Goal: Information Seeking & Learning: Learn about a topic

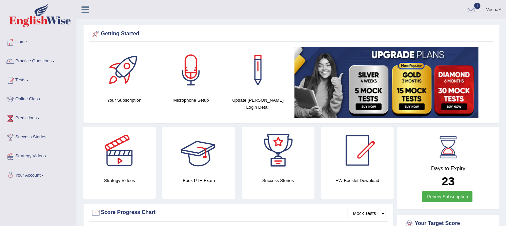
click at [141, 179] on h4 "Strategy Videos" at bounding box center [119, 180] width 73 height 7
click at [120, 166] on div at bounding box center [119, 150] width 47 height 47
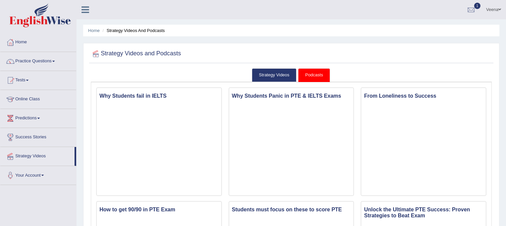
click at [40, 117] on span at bounding box center [38, 117] width 3 height 1
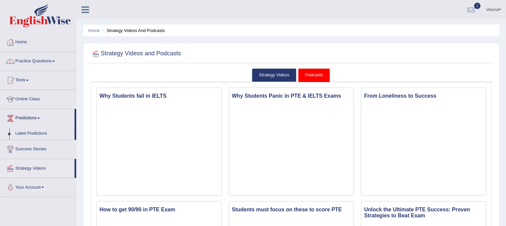
click at [40, 117] on span at bounding box center [38, 117] width 3 height 1
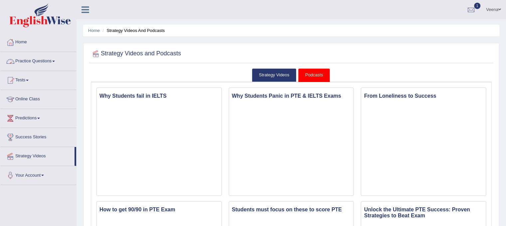
click at [54, 65] on link "Practice Questions" at bounding box center [38, 60] width 76 height 17
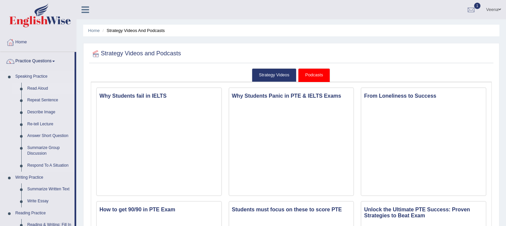
click at [38, 89] on link "Read Aloud" at bounding box center [49, 89] width 50 height 12
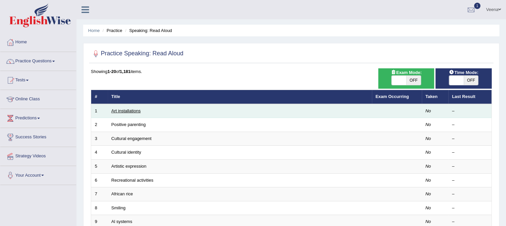
click at [127, 110] on link "Art installations" at bounding box center [125, 110] width 29 height 5
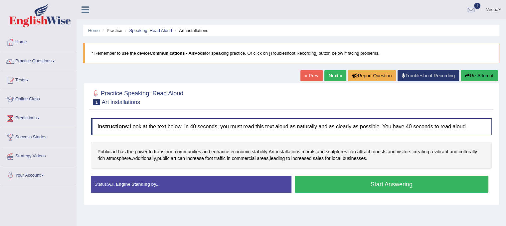
drag, startPoint x: 0, startPoint y: 0, endPoint x: 127, endPoint y: 110, distance: 167.9
click at [127, 110] on div "Practice Speaking: Read Aloud 1 Art installations Instructions: Look at the tex…" at bounding box center [291, 144] width 416 height 122
click at [314, 182] on button "Start Answering" at bounding box center [392, 183] width 194 height 17
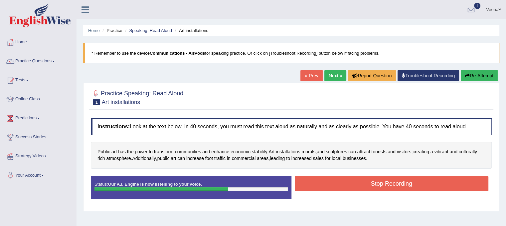
click at [314, 182] on button "Stop Recording" at bounding box center [392, 183] width 194 height 15
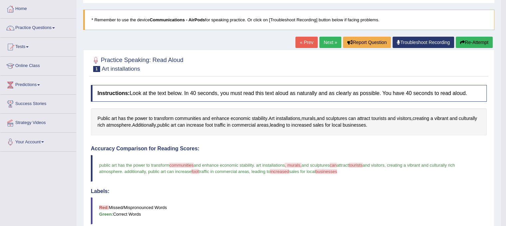
scroll to position [33, 0]
click at [468, 40] on button "Re-Attempt" at bounding box center [474, 42] width 37 height 11
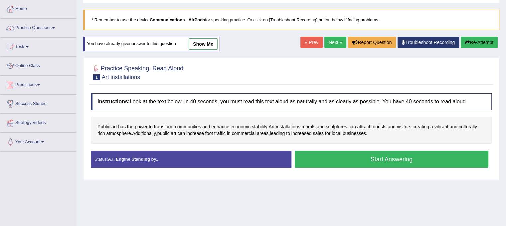
click at [389, 160] on button "Start Answering" at bounding box center [392, 158] width 194 height 17
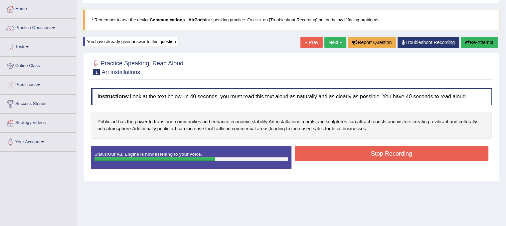
click at [389, 156] on button "Stop Recording" at bounding box center [392, 153] width 194 height 15
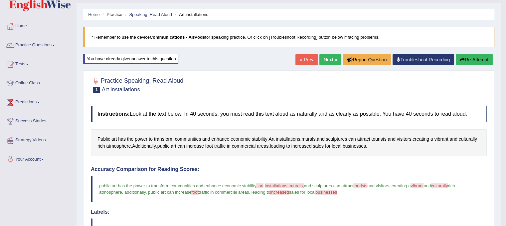
scroll to position [16, 0]
click at [470, 62] on button "Re-Attempt" at bounding box center [474, 59] width 37 height 11
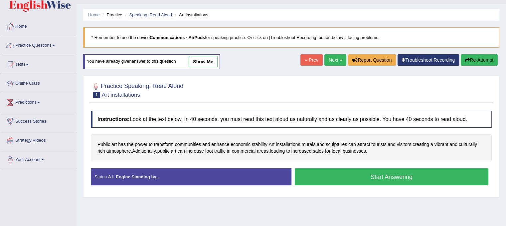
click at [393, 175] on button "Start Answering" at bounding box center [392, 176] width 194 height 17
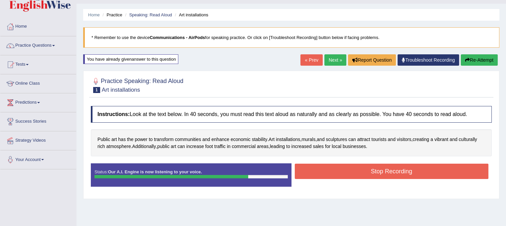
click at [393, 175] on button "Stop Recording" at bounding box center [392, 170] width 194 height 15
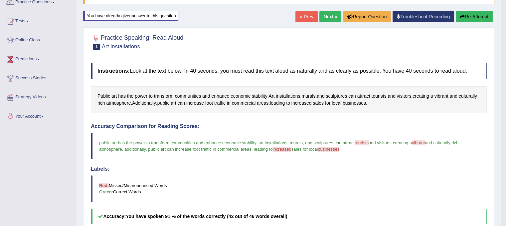
scroll to position [43, 0]
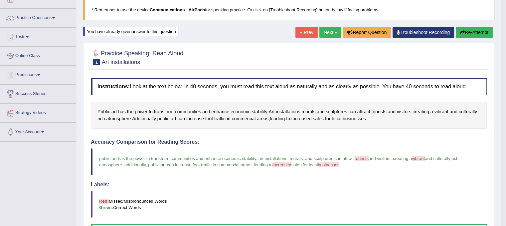
click at [474, 32] on button "Re-Attempt" at bounding box center [474, 32] width 37 height 11
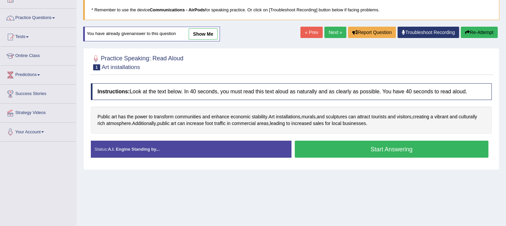
click at [381, 144] on button "Start Answering" at bounding box center [392, 148] width 194 height 17
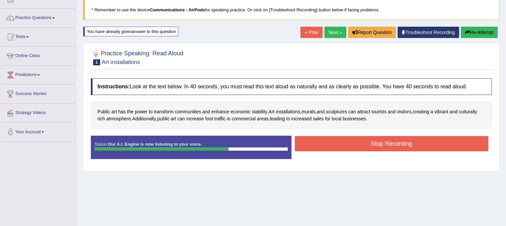
click at [381, 144] on button "Stop Recording" at bounding box center [392, 143] width 194 height 15
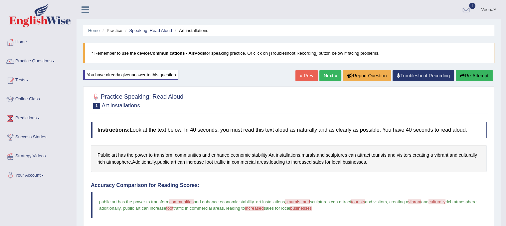
click at [321, 78] on link "Next »" at bounding box center [330, 75] width 22 height 11
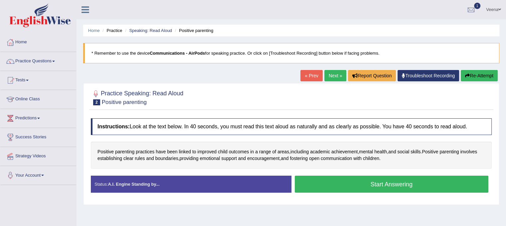
click at [308, 186] on button "Start Answering" at bounding box center [392, 183] width 194 height 17
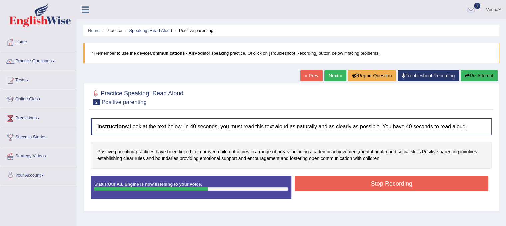
click at [308, 186] on button "Stop Recording" at bounding box center [392, 183] width 194 height 15
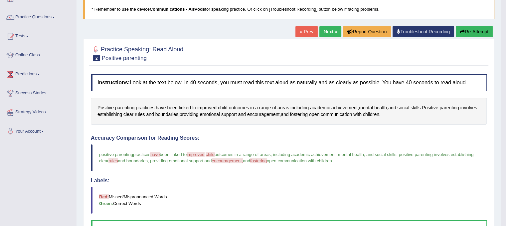
scroll to position [41, 0]
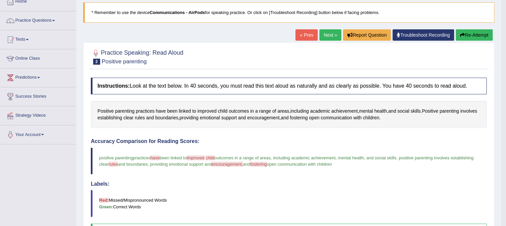
click at [324, 36] on link "Next »" at bounding box center [330, 34] width 22 height 11
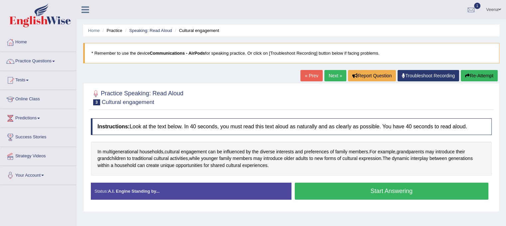
click at [317, 190] on button "Start Answering" at bounding box center [392, 190] width 194 height 17
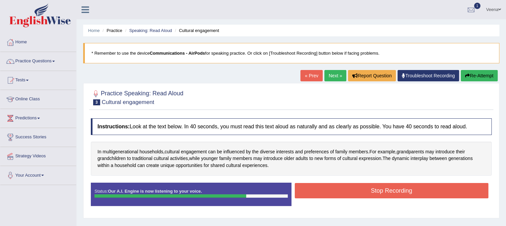
click at [317, 190] on button "Stop Recording" at bounding box center [392, 190] width 194 height 15
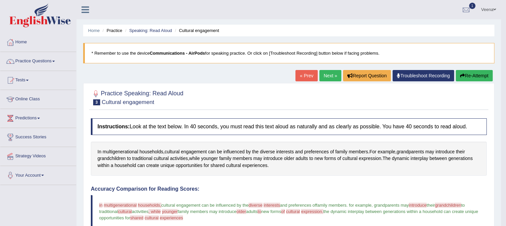
click at [477, 75] on button "Re-Attempt" at bounding box center [474, 75] width 37 height 11
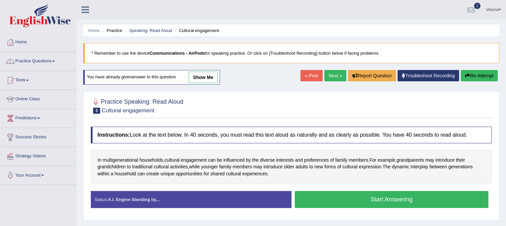
click at [415, 196] on button "Start Answering" at bounding box center [392, 199] width 194 height 17
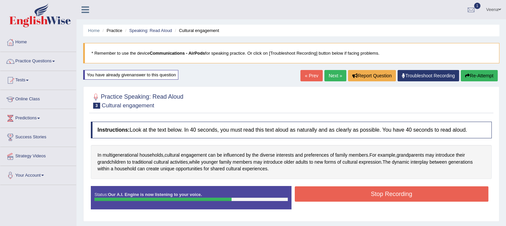
click at [415, 196] on button "Stop Recording" at bounding box center [392, 193] width 194 height 15
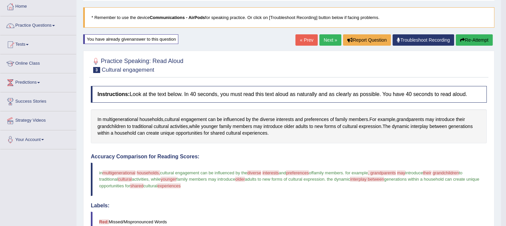
scroll to position [35, 0]
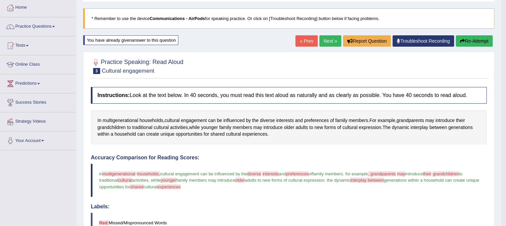
click at [327, 38] on link "Next »" at bounding box center [330, 40] width 22 height 11
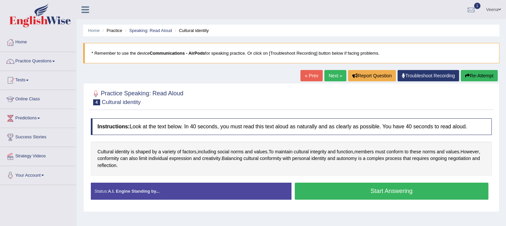
click at [329, 191] on button "Start Answering" at bounding box center [392, 190] width 194 height 17
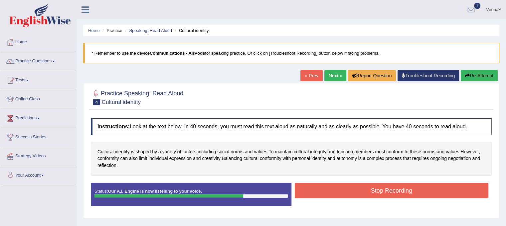
click at [329, 191] on button "Stop Recording" at bounding box center [392, 190] width 194 height 15
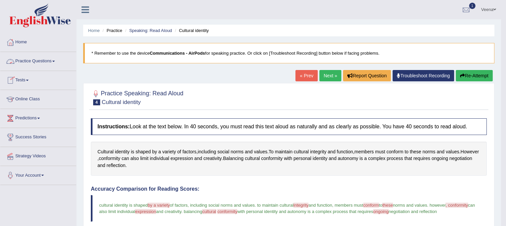
click at [55, 61] on span at bounding box center [53, 61] width 3 height 1
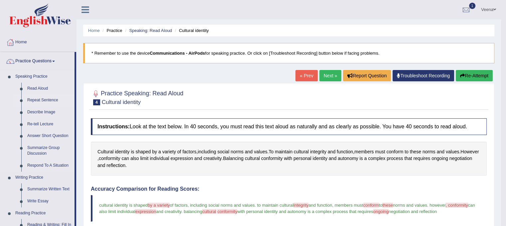
click at [43, 99] on link "Repeat Sentence" at bounding box center [49, 100] width 50 height 12
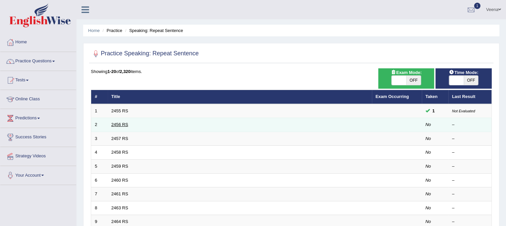
click at [117, 126] on link "2456 RS" at bounding box center [119, 124] width 17 height 5
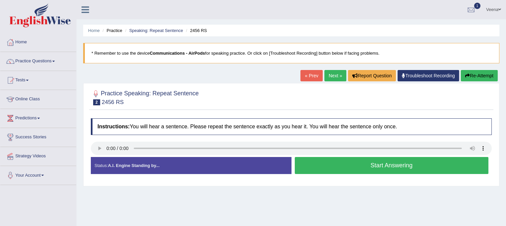
click at [322, 163] on button "Start Answering" at bounding box center [392, 165] width 194 height 17
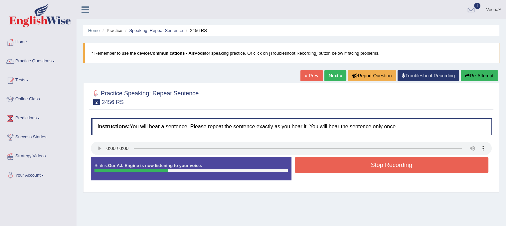
click at [322, 163] on button "Stop Recording" at bounding box center [392, 164] width 194 height 15
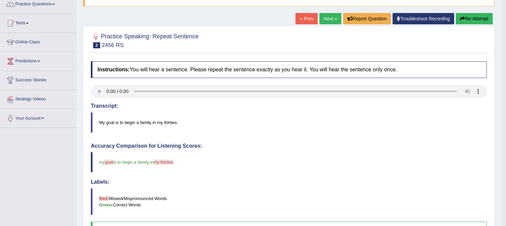
scroll to position [51, 0]
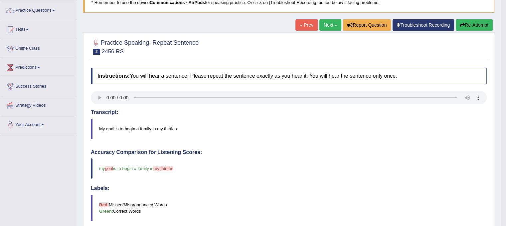
click at [333, 21] on link "Next »" at bounding box center [330, 24] width 22 height 11
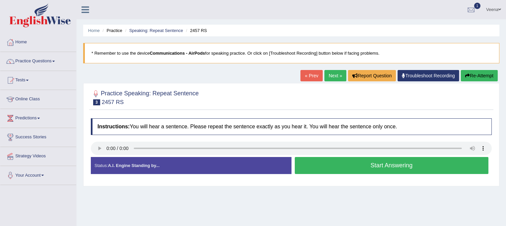
click at [314, 165] on button "Start Answering" at bounding box center [392, 165] width 194 height 17
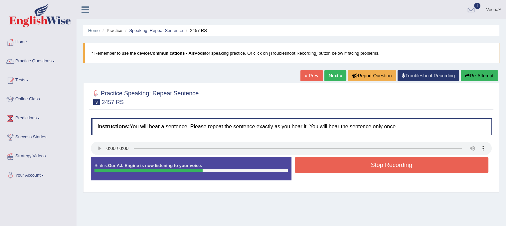
click at [314, 165] on button "Stop Recording" at bounding box center [392, 164] width 194 height 15
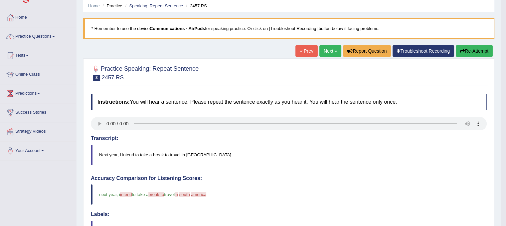
scroll to position [21, 0]
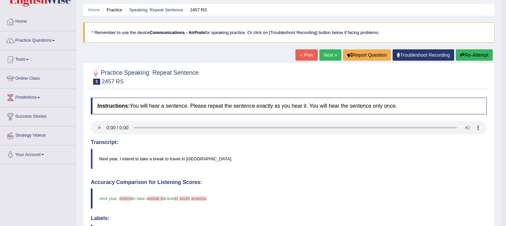
click at [327, 55] on link "Next »" at bounding box center [330, 54] width 22 height 11
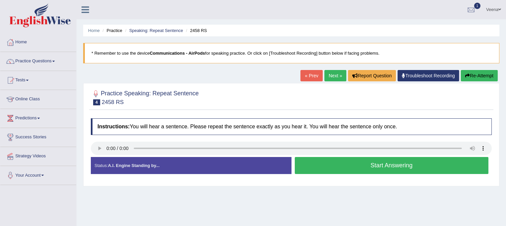
click at [308, 162] on button "Start Answering" at bounding box center [392, 165] width 194 height 17
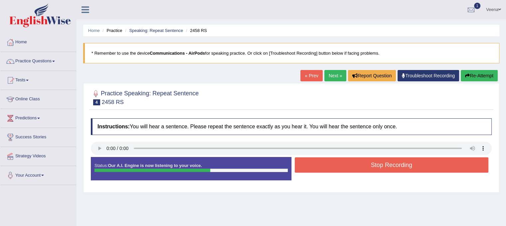
click at [308, 162] on button "Stop Recording" at bounding box center [392, 164] width 194 height 15
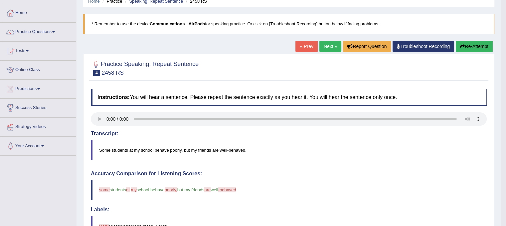
scroll to position [28, 0]
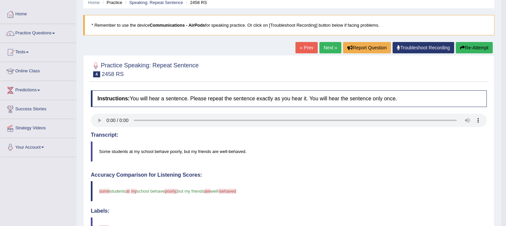
click at [323, 49] on link "Next »" at bounding box center [330, 47] width 22 height 11
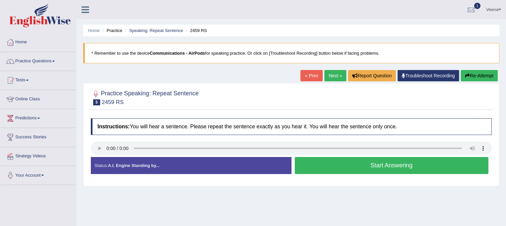
click at [333, 164] on button "Start Answering" at bounding box center [392, 165] width 194 height 17
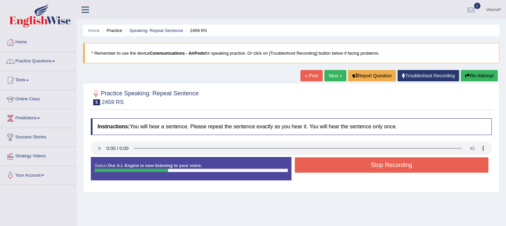
click at [333, 164] on button "Stop Recording" at bounding box center [392, 164] width 194 height 15
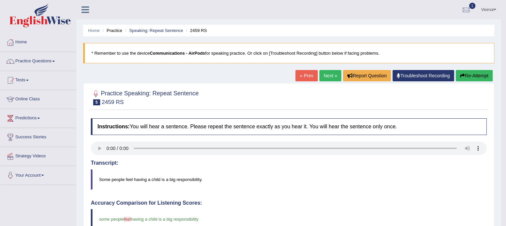
click at [473, 76] on button "Re-Attempt" at bounding box center [474, 75] width 37 height 11
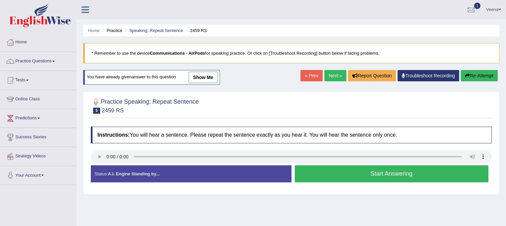
click at [331, 172] on button "Start Answering" at bounding box center [392, 173] width 194 height 17
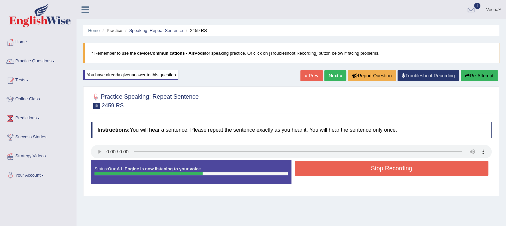
click at [331, 172] on button "Stop Recording" at bounding box center [392, 167] width 194 height 15
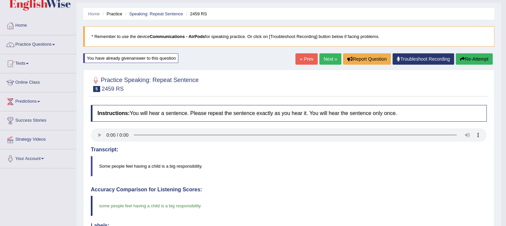
scroll to position [16, 0]
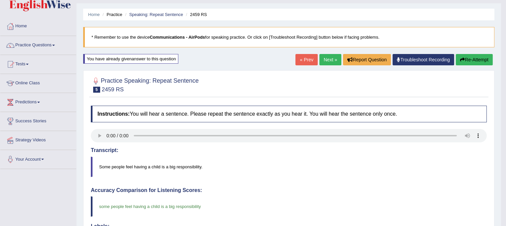
click at [473, 60] on button "Re-Attempt" at bounding box center [474, 59] width 37 height 11
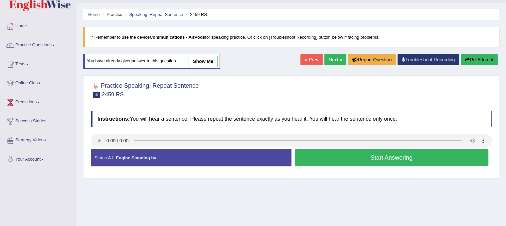
click at [394, 159] on button "Start Answering" at bounding box center [392, 157] width 194 height 17
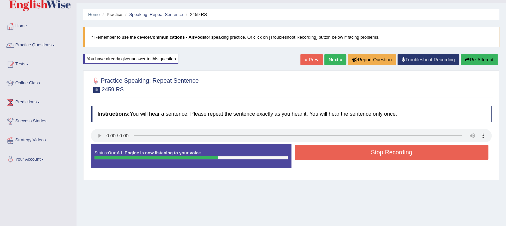
click at [394, 157] on button "Stop Recording" at bounding box center [392, 151] width 194 height 15
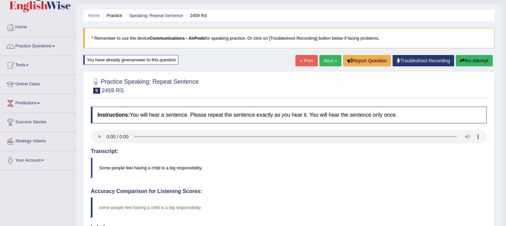
scroll to position [14, 0]
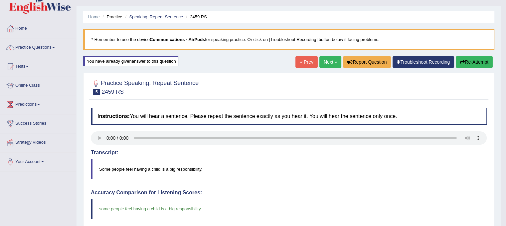
click at [460, 63] on icon "button" at bounding box center [462, 62] width 5 height 5
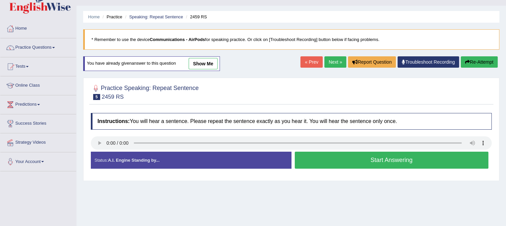
click at [329, 166] on button "Start Answering" at bounding box center [392, 159] width 194 height 17
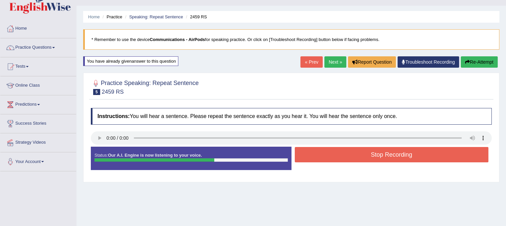
click at [331, 159] on button "Stop Recording" at bounding box center [392, 154] width 194 height 15
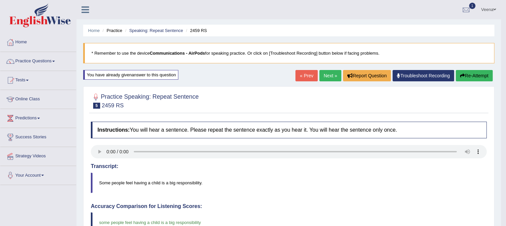
click at [331, 78] on link "Next »" at bounding box center [330, 75] width 22 height 11
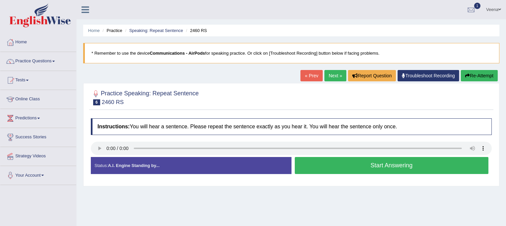
click at [315, 166] on button "Start Answering" at bounding box center [392, 165] width 194 height 17
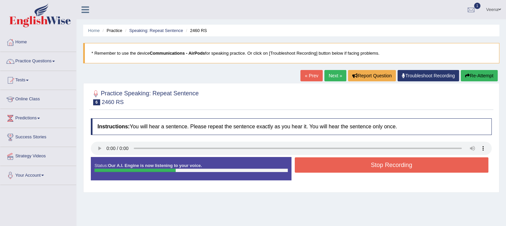
click at [315, 166] on button "Stop Recording" at bounding box center [392, 164] width 194 height 15
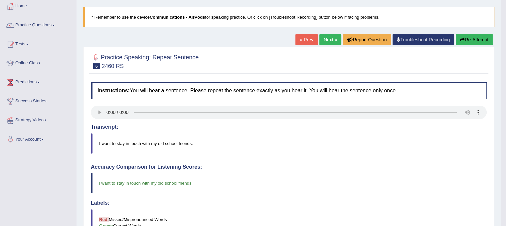
scroll to position [3, 0]
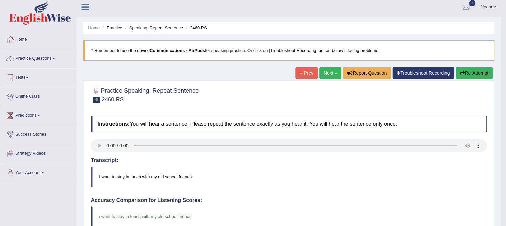
click at [327, 76] on link "Next »" at bounding box center [330, 72] width 22 height 11
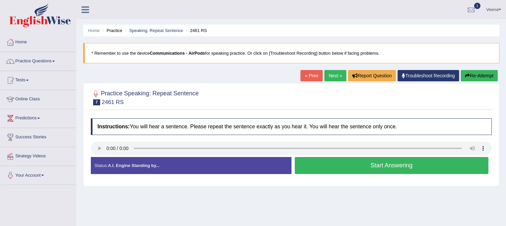
click at [322, 166] on button "Start Answering" at bounding box center [392, 165] width 194 height 17
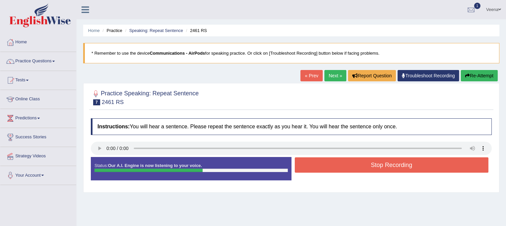
click at [322, 166] on button "Stop Recording" at bounding box center [392, 164] width 194 height 15
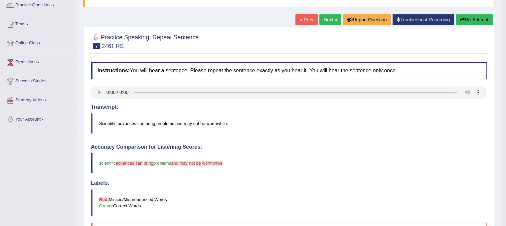
scroll to position [56, 0]
click at [473, 21] on button "Re-Attempt" at bounding box center [474, 19] width 37 height 11
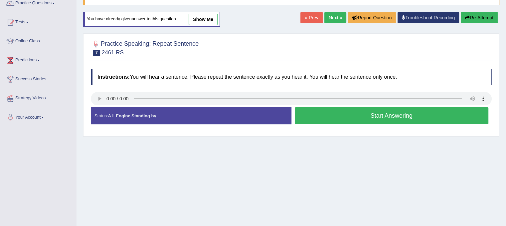
click at [307, 121] on button "Start Answering" at bounding box center [392, 115] width 194 height 17
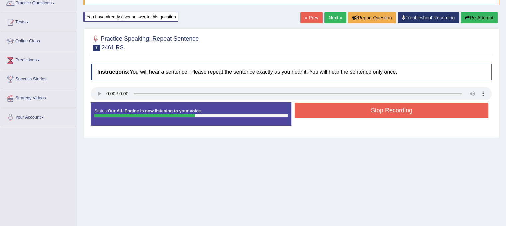
click at [312, 111] on button "Stop Recording" at bounding box center [392, 109] width 194 height 15
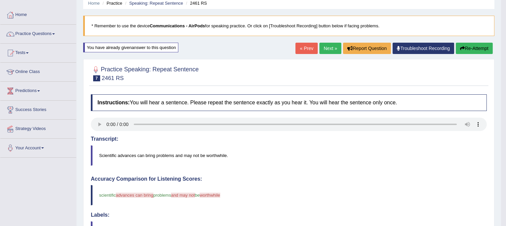
scroll to position [28, 0]
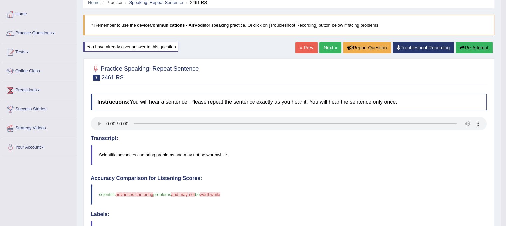
click at [461, 48] on icon "button" at bounding box center [462, 47] width 5 height 5
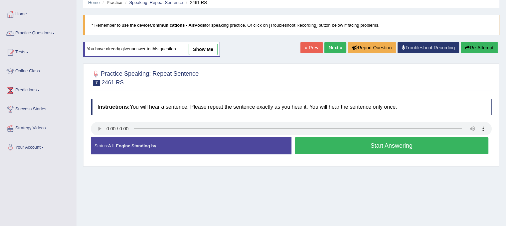
scroll to position [28, 0]
click at [316, 144] on button "Start Answering" at bounding box center [392, 145] width 194 height 17
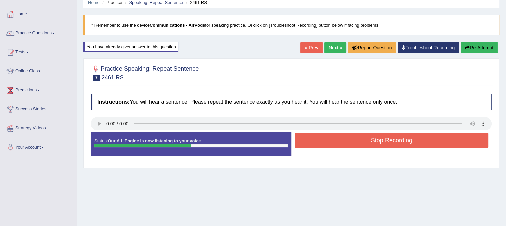
click at [306, 144] on button "Stop Recording" at bounding box center [392, 139] width 194 height 15
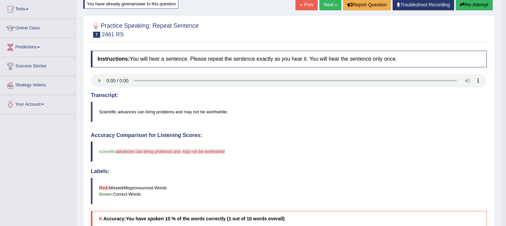
scroll to position [71, 0]
click at [460, 5] on icon "button" at bounding box center [462, 5] width 5 height 5
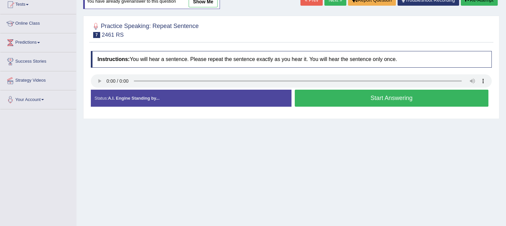
click at [380, 94] on button "Start Answering" at bounding box center [392, 98] width 194 height 17
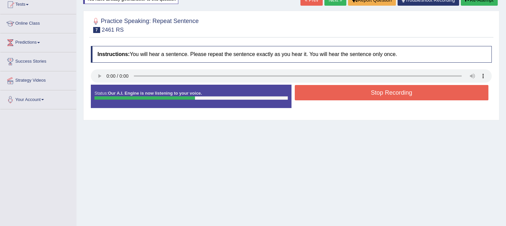
click at [374, 96] on button "Stop Recording" at bounding box center [392, 92] width 194 height 15
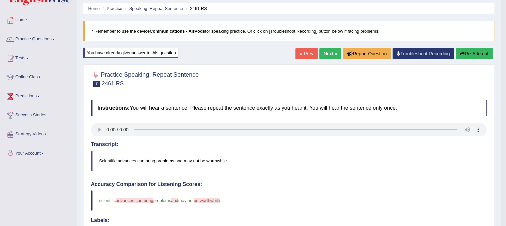
scroll to position [22, 0]
click at [489, 53] on button "Re-Attempt" at bounding box center [474, 53] width 37 height 11
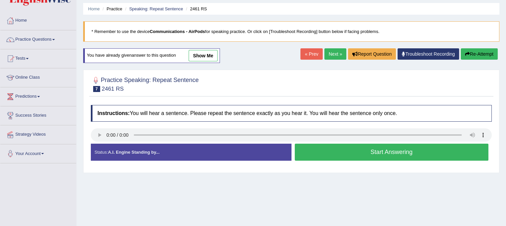
click at [380, 151] on button "Start Answering" at bounding box center [392, 151] width 194 height 17
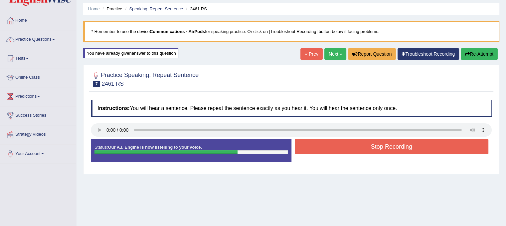
click at [380, 151] on button "Stop Recording" at bounding box center [392, 146] width 194 height 15
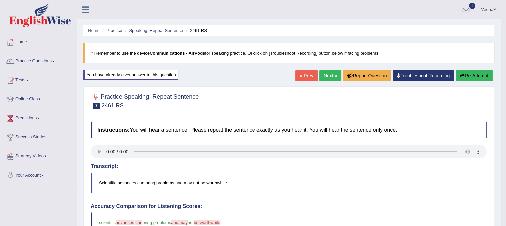
click at [463, 76] on icon "button" at bounding box center [462, 75] width 5 height 5
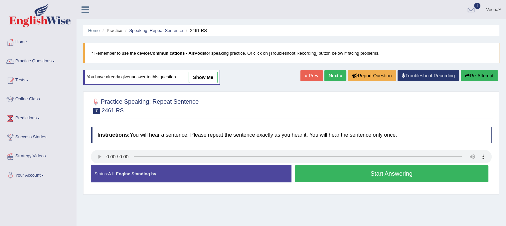
click at [318, 174] on button "Start Answering" at bounding box center [392, 173] width 194 height 17
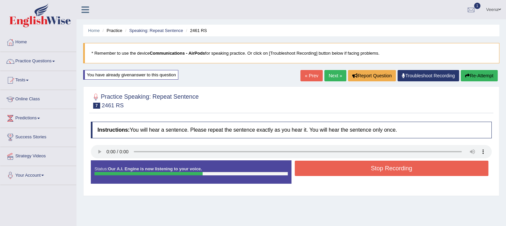
click at [318, 174] on button "Stop Recording" at bounding box center [392, 167] width 194 height 15
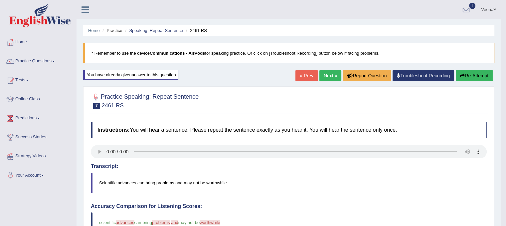
click at [464, 74] on button "Re-Attempt" at bounding box center [474, 75] width 37 height 11
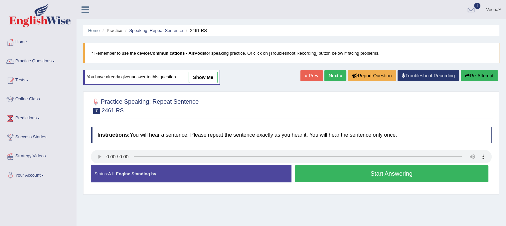
click at [358, 173] on button "Start Answering" at bounding box center [392, 173] width 194 height 17
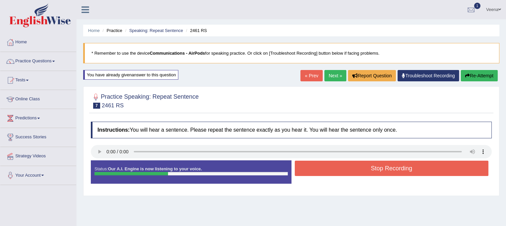
click at [358, 173] on button "Stop Recording" at bounding box center [392, 167] width 194 height 15
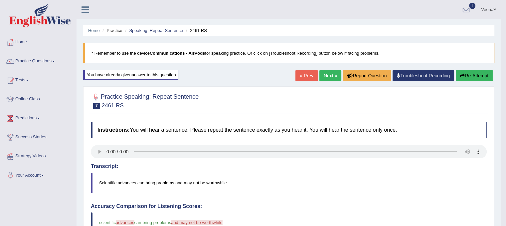
click at [461, 74] on icon "button" at bounding box center [462, 75] width 5 height 5
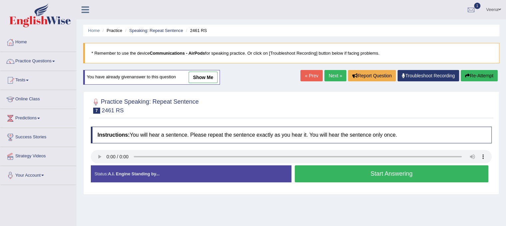
click at [374, 168] on button "Start Answering" at bounding box center [392, 173] width 194 height 17
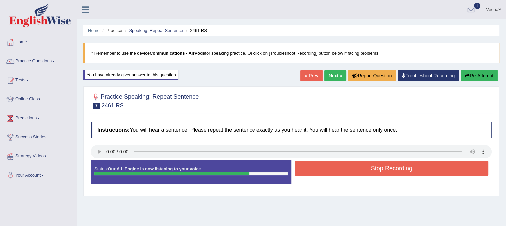
click at [374, 168] on button "Stop Recording" at bounding box center [392, 167] width 194 height 15
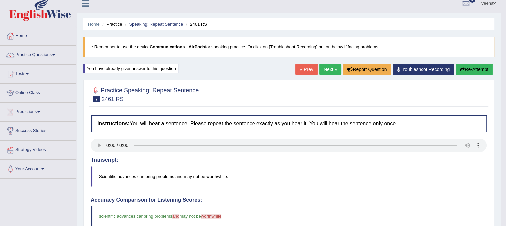
scroll to position [6, 0]
click at [329, 70] on link "Next »" at bounding box center [330, 69] width 22 height 11
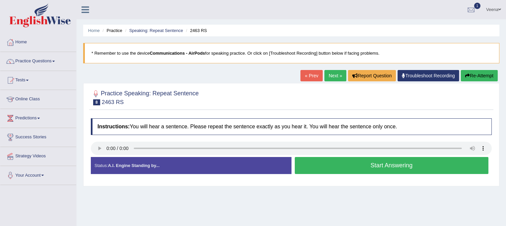
click at [330, 165] on button "Start Answering" at bounding box center [392, 165] width 194 height 17
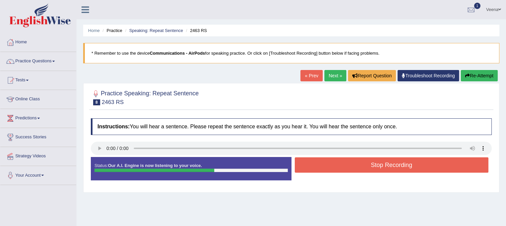
click at [330, 165] on button "Stop Recording" at bounding box center [392, 164] width 194 height 15
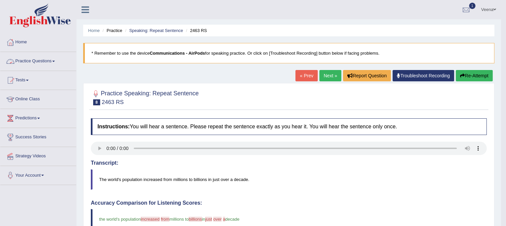
click at [53, 61] on link "Practice Questions" at bounding box center [38, 60] width 76 height 17
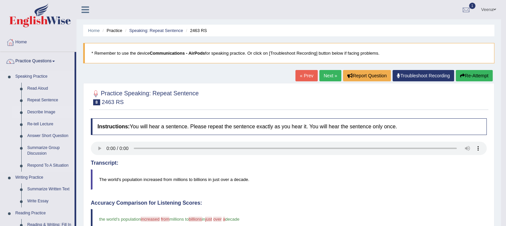
click at [43, 112] on link "Describe Image" at bounding box center [49, 112] width 50 height 12
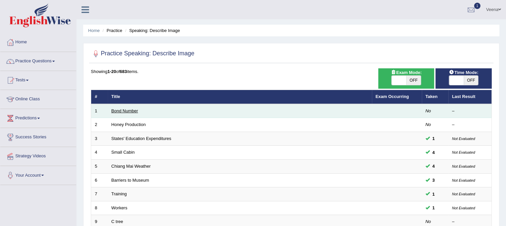
click at [118, 111] on link "Bond Number" at bounding box center [124, 110] width 27 height 5
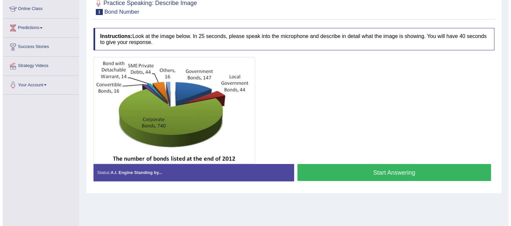
scroll to position [91, 0]
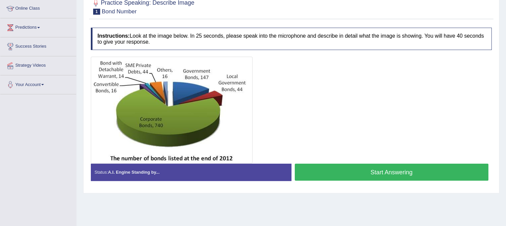
drag, startPoint x: 0, startPoint y: 0, endPoint x: 118, endPoint y: 111, distance: 162.4
click at [118, 111] on img at bounding box center [172, 109] width 158 height 103
click at [306, 170] on button "Start Answering" at bounding box center [392, 171] width 194 height 17
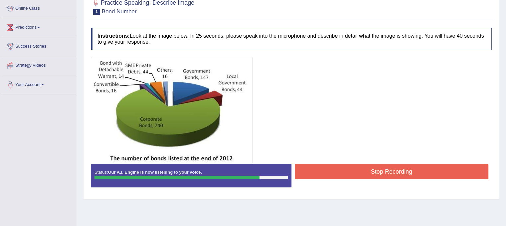
click at [306, 170] on button "Stop Recording" at bounding box center [392, 171] width 194 height 15
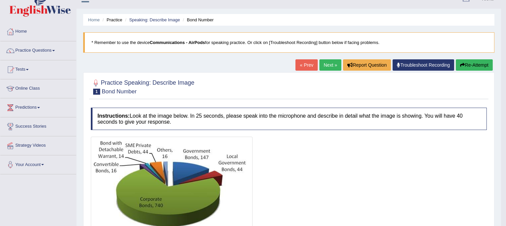
scroll to position [5, 0]
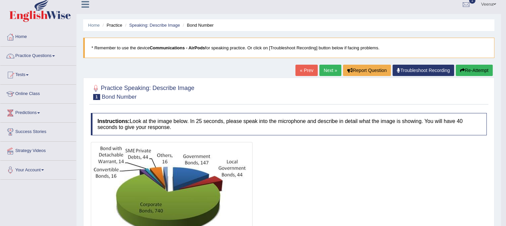
click at [331, 71] on link "Next »" at bounding box center [330, 70] width 22 height 11
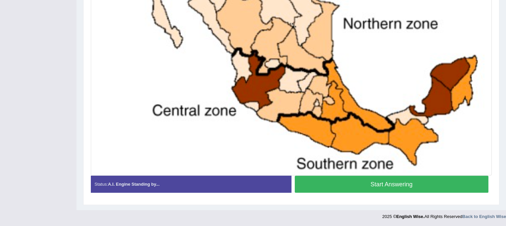
scroll to position [275, 0]
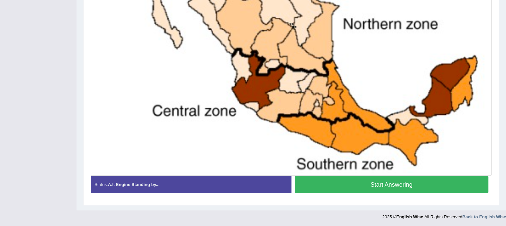
click at [350, 183] on button "Start Answering" at bounding box center [392, 184] width 194 height 17
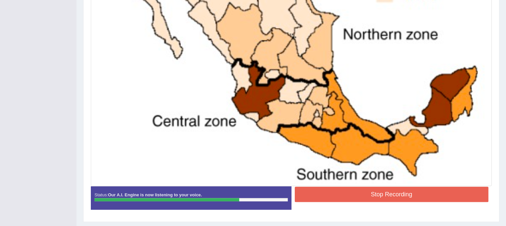
scroll to position [265, 0]
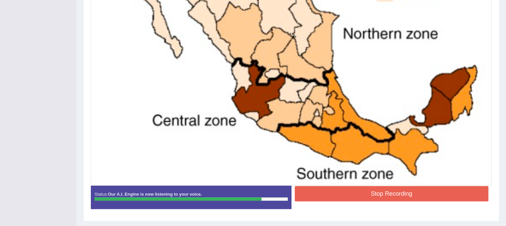
click at [349, 194] on button "Stop Recording" at bounding box center [392, 193] width 194 height 15
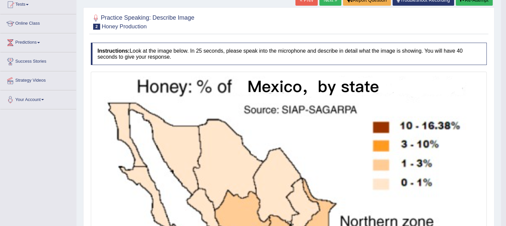
scroll to position [0, 0]
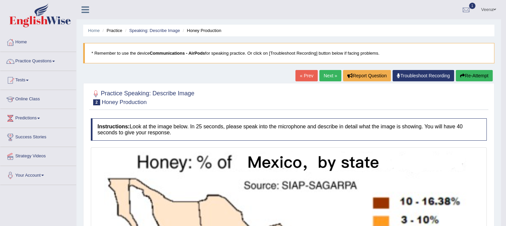
click at [327, 78] on link "Next »" at bounding box center [330, 75] width 22 height 11
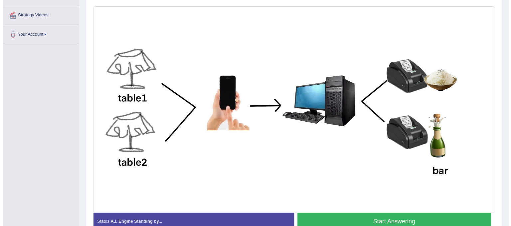
scroll to position [171, 0]
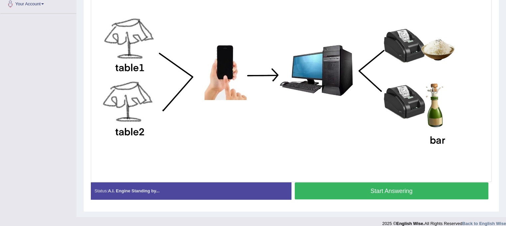
click at [358, 187] on button "Start Answering" at bounding box center [392, 190] width 194 height 17
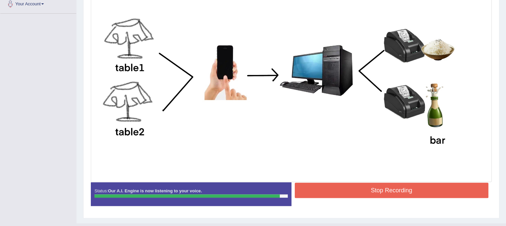
click at [358, 187] on button "Stop Recording" at bounding box center [392, 189] width 194 height 15
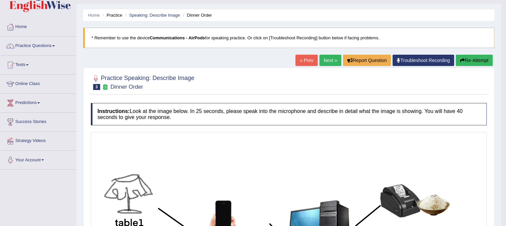
scroll to position [0, 0]
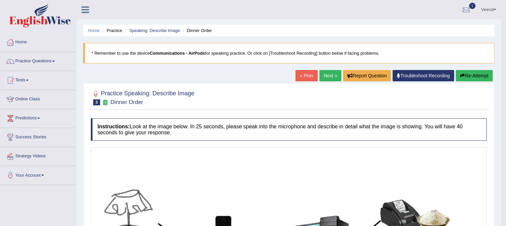
click at [323, 75] on link "Next »" at bounding box center [330, 75] width 22 height 11
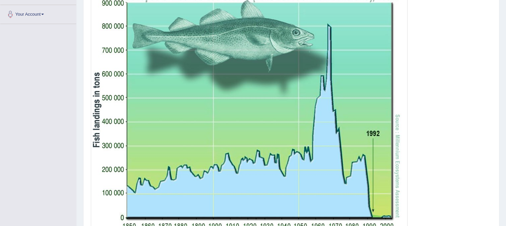
scroll to position [198, 0]
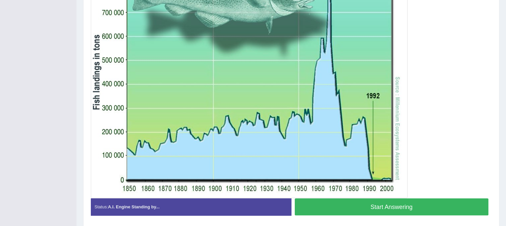
click at [329, 206] on button "Start Answering" at bounding box center [392, 206] width 194 height 17
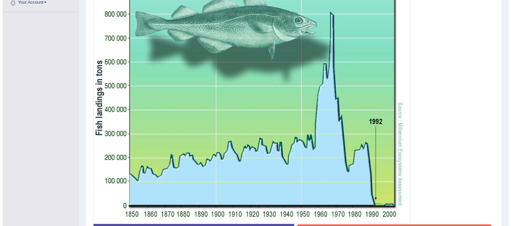
scroll to position [180, 0]
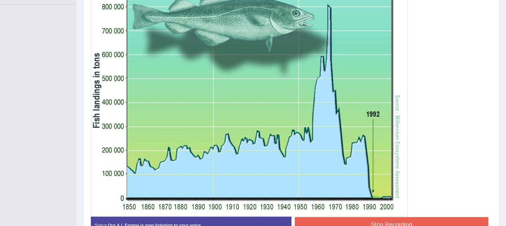
click at [329, 217] on button "Stop Recording" at bounding box center [392, 224] width 194 height 15
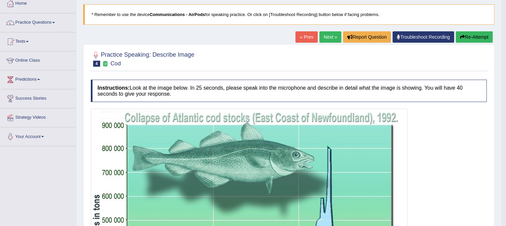
scroll to position [36, 0]
